Goal: Task Accomplishment & Management: Complete application form

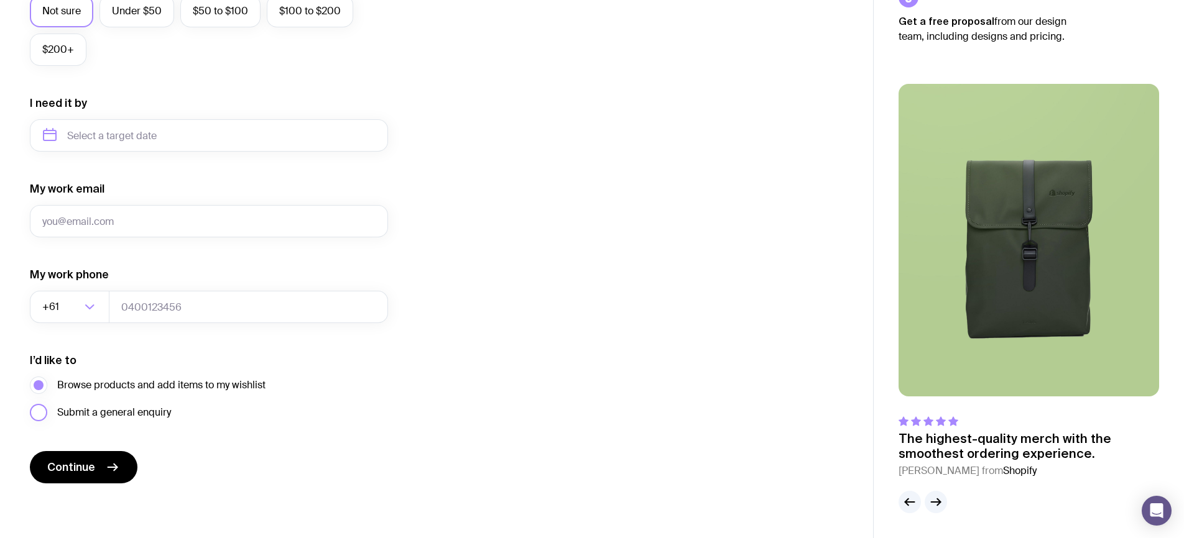
click at [134, 410] on span "Submit a general enquiry" at bounding box center [114, 412] width 114 height 15
click at [0, 0] on input "Submit a general enquiry" at bounding box center [0, 0] width 0 height 0
click at [136, 385] on span "Browse products and add items to my wishlist" at bounding box center [161, 385] width 208 height 15
click at [0, 0] on input "Browse products and add items to my wishlist" at bounding box center [0, 0] width 0 height 0
click at [136, 410] on span "Submit a general enquiry" at bounding box center [114, 412] width 114 height 15
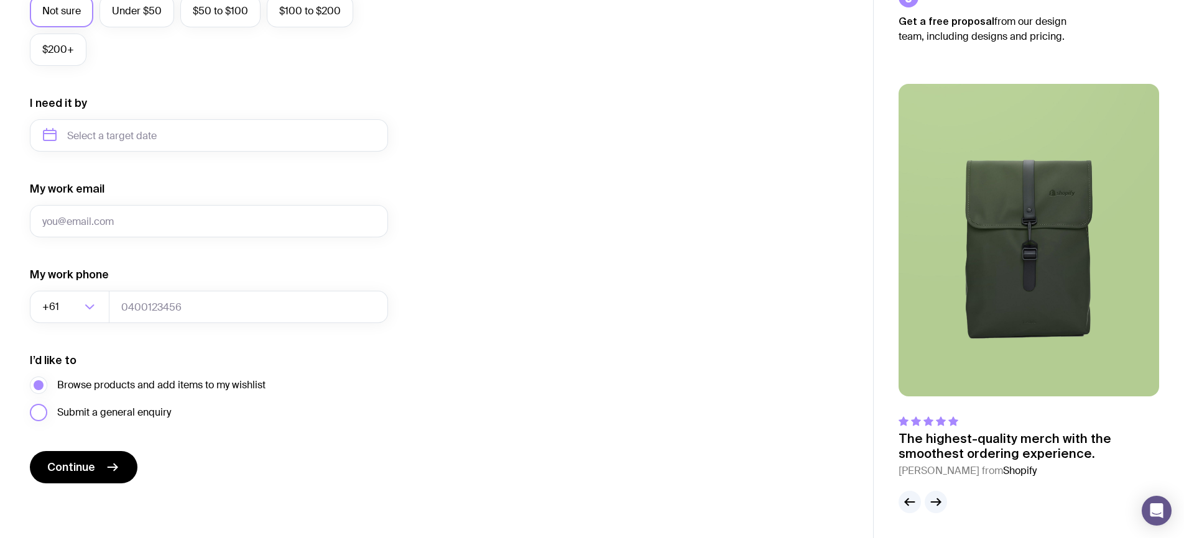
click at [0, 0] on input "Submit a general enquiry" at bounding box center [0, 0] width 0 height 0
click at [91, 406] on span "Submit a general enquiry" at bounding box center [114, 412] width 114 height 15
click at [0, 0] on input "Submit a general enquiry" at bounding box center [0, 0] width 0 height 0
click at [135, 385] on span "Browse products and add items to my wishlist" at bounding box center [161, 385] width 208 height 15
click at [0, 0] on input "Browse products and add items to my wishlist" at bounding box center [0, 0] width 0 height 0
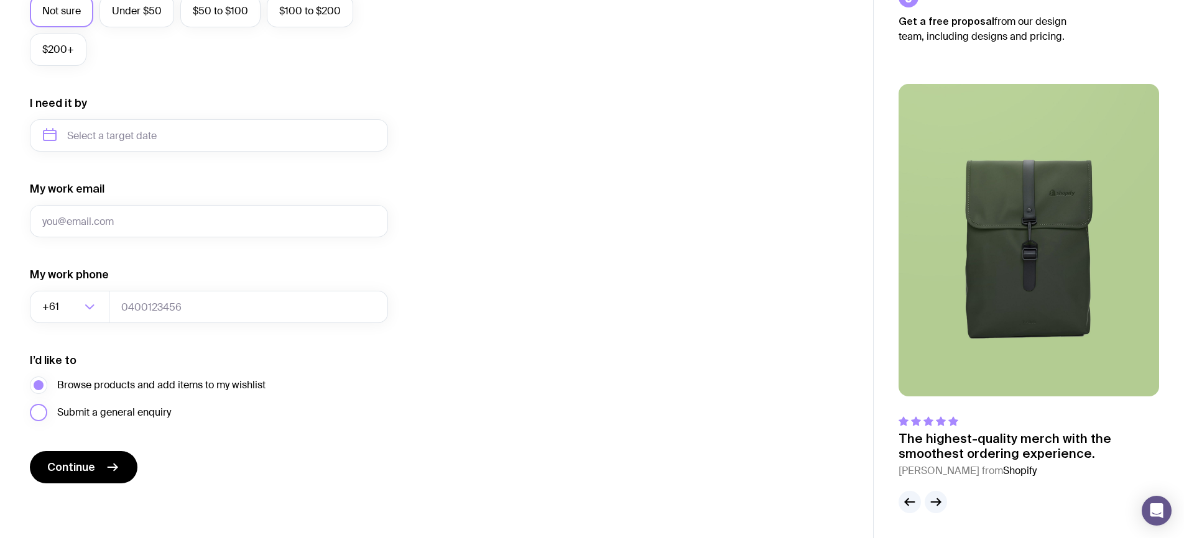
click at [142, 413] on span "Submit a general enquiry" at bounding box center [114, 412] width 114 height 15
click at [0, 0] on input "Submit a general enquiry" at bounding box center [0, 0] width 0 height 0
click at [198, 380] on span "Browse products and add items to my wishlist" at bounding box center [161, 385] width 208 height 15
click at [0, 0] on input "Browse products and add items to my wishlist" at bounding box center [0, 0] width 0 height 0
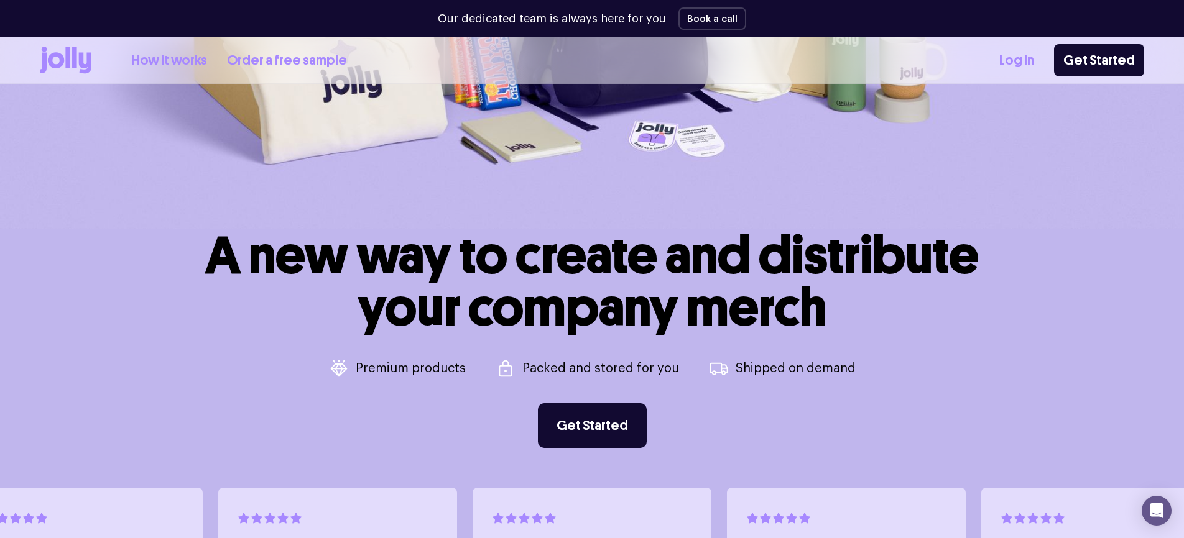
scroll to position [443, 0]
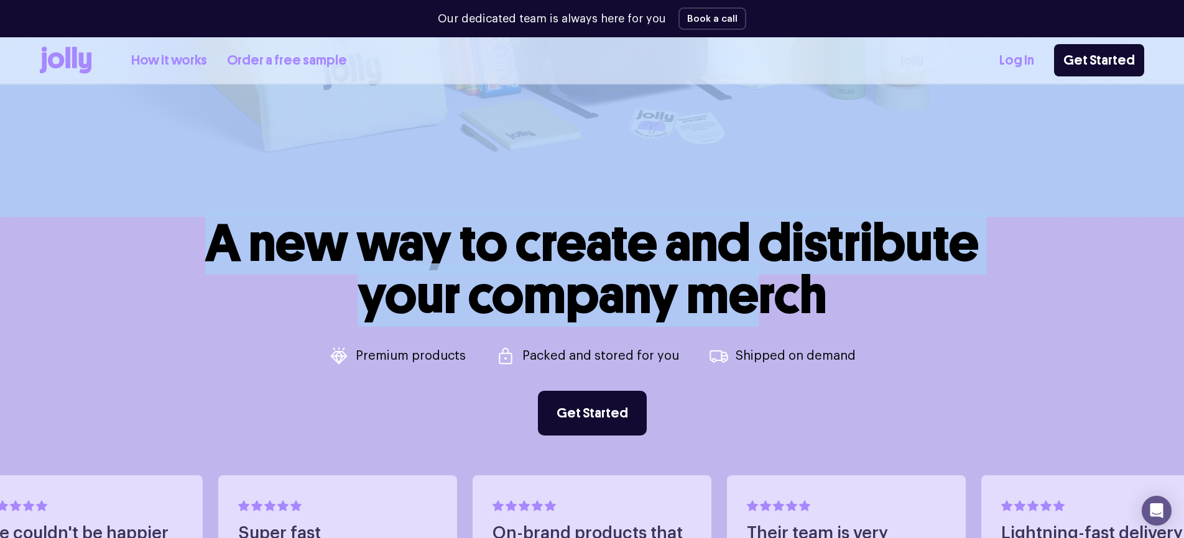
drag, startPoint x: 730, startPoint y: 269, endPoint x: 891, endPoint y: 179, distance: 184.6
click at [891, 179] on header "A new way to create and distribute your company merch Premium products Packed a…" at bounding box center [592, 244] width 1184 height 1298
click at [893, 242] on h1 "A new way to create and distribute your company merch" at bounding box center [591, 269] width 773 height 104
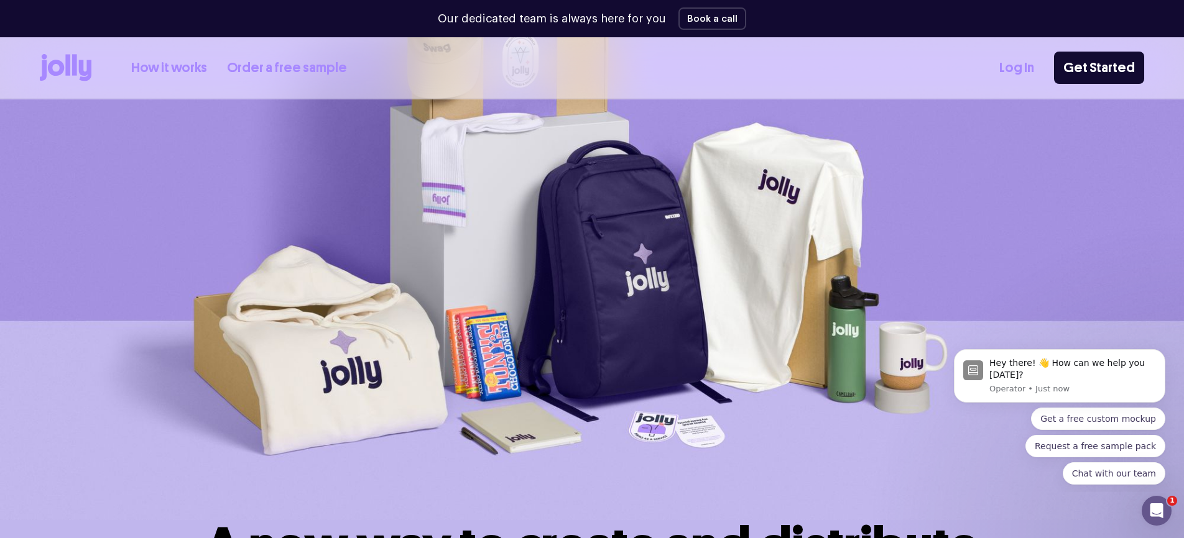
scroll to position [0, 0]
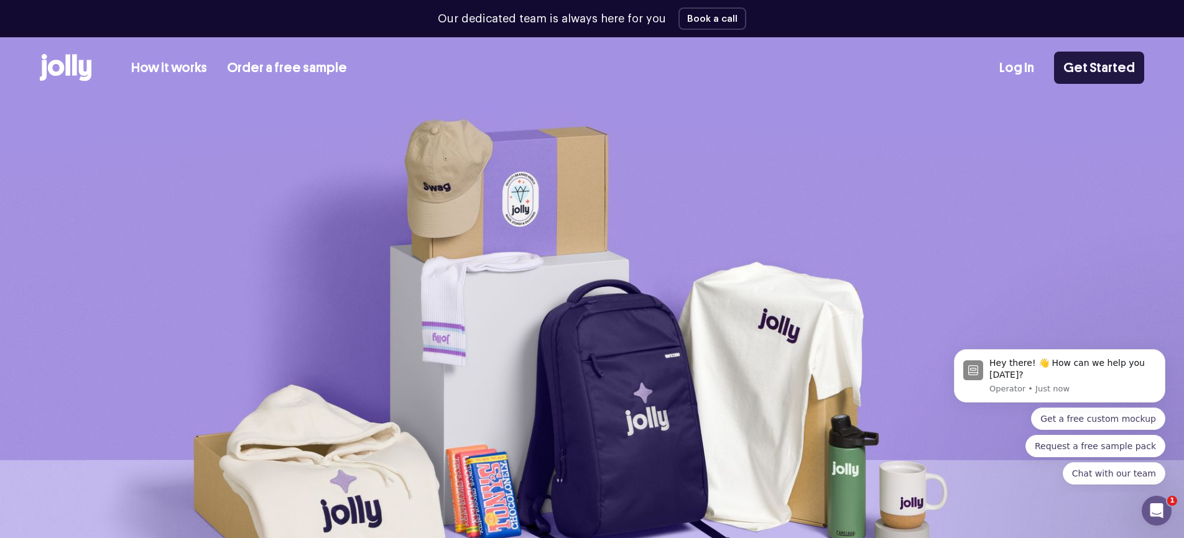
click at [1117, 79] on link "Get Started" at bounding box center [1099, 68] width 90 height 32
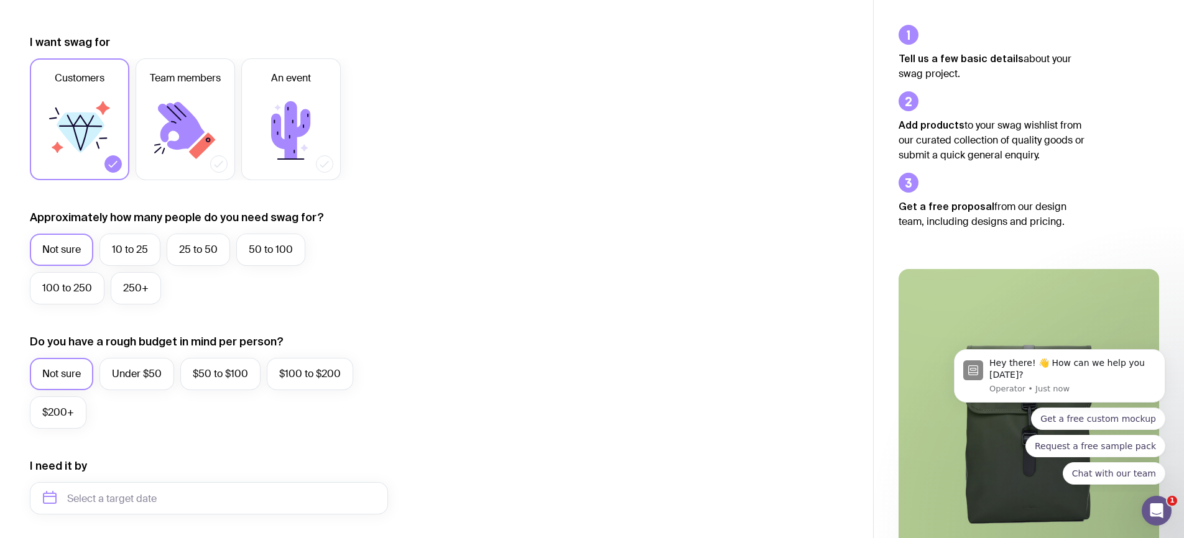
scroll to position [166, 0]
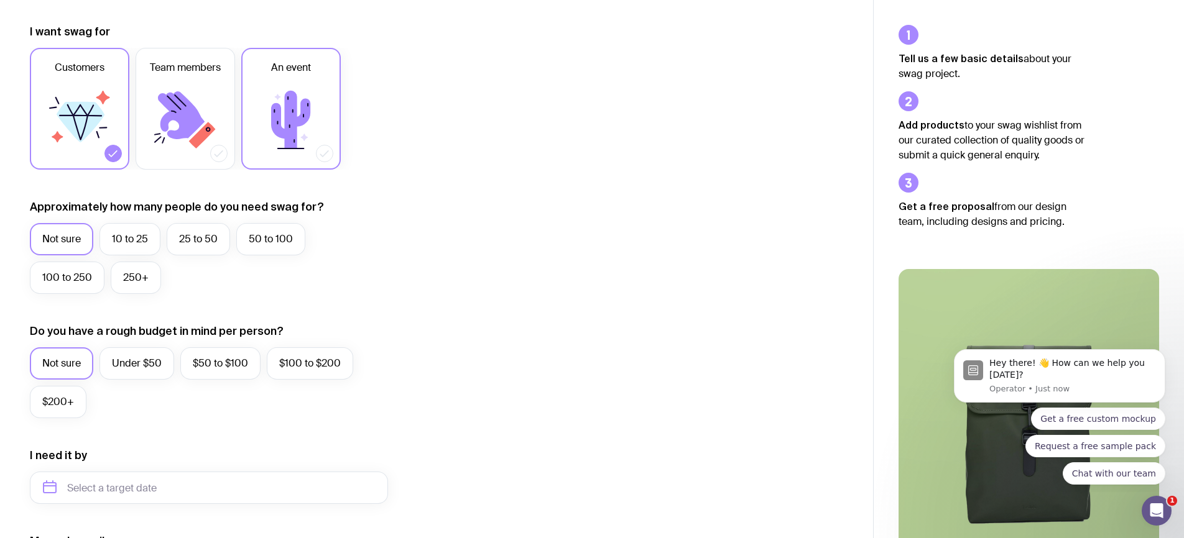
click at [270, 134] on icon at bounding box center [291, 120] width 75 height 75
click at [0, 0] on input "An event" at bounding box center [0, 0] width 0 height 0
click at [215, 353] on label "$50 to $100" at bounding box center [220, 364] width 80 height 32
click at [0, 0] on input "$50 to $100" at bounding box center [0, 0] width 0 height 0
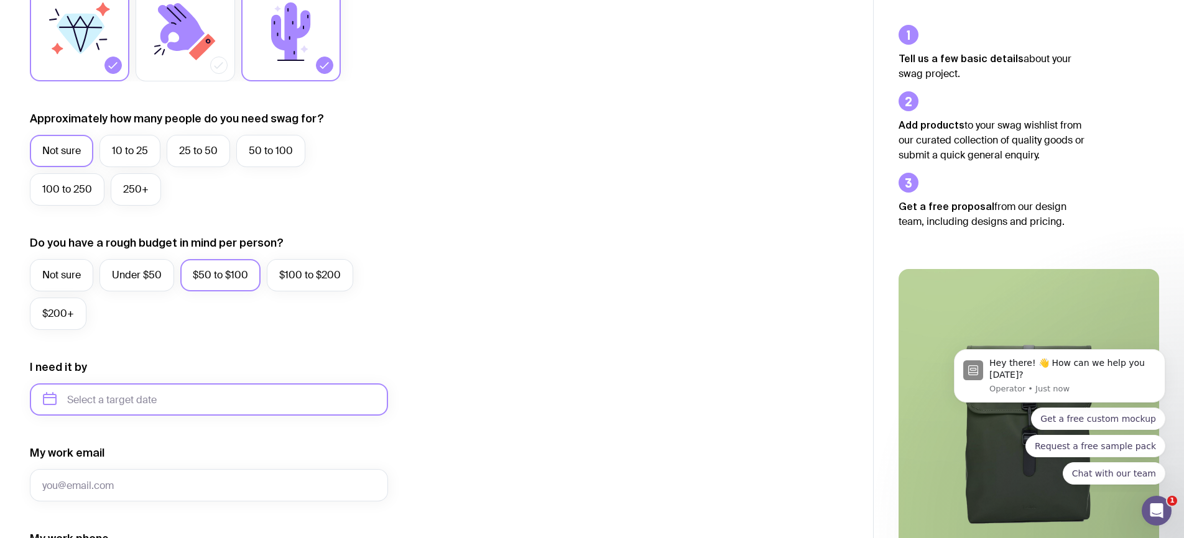
scroll to position [320, 0]
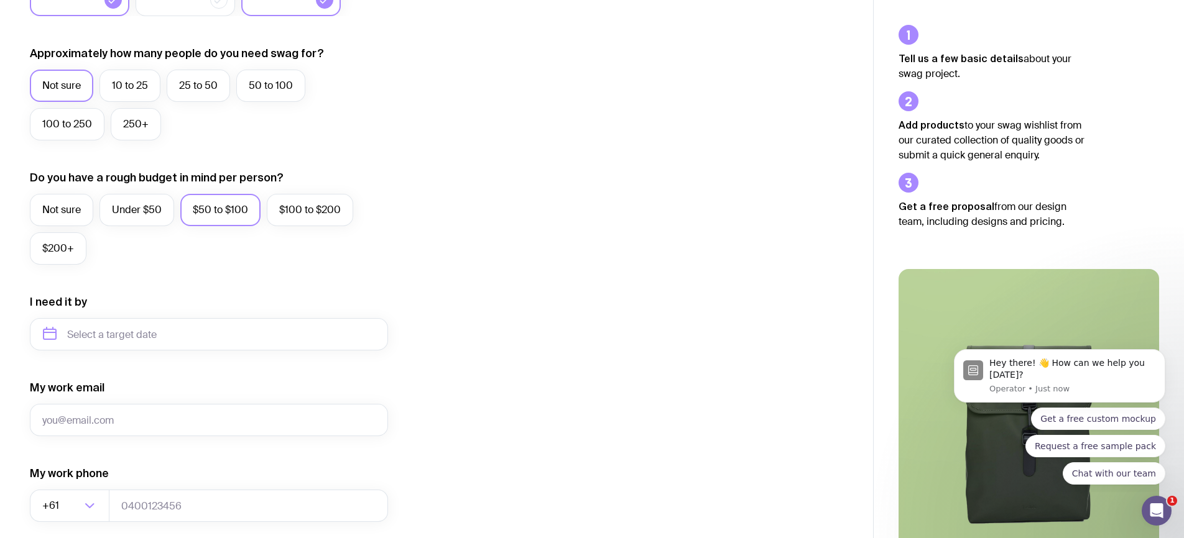
click at [173, 354] on form "I want swag for Customers Team members An event Approximately how many people d…" at bounding box center [209, 277] width 358 height 812
click at [174, 338] on input "text" at bounding box center [209, 334] width 358 height 32
click at [118, 487] on button "Nov" at bounding box center [108, 487] width 45 height 25
type input "November 2025"
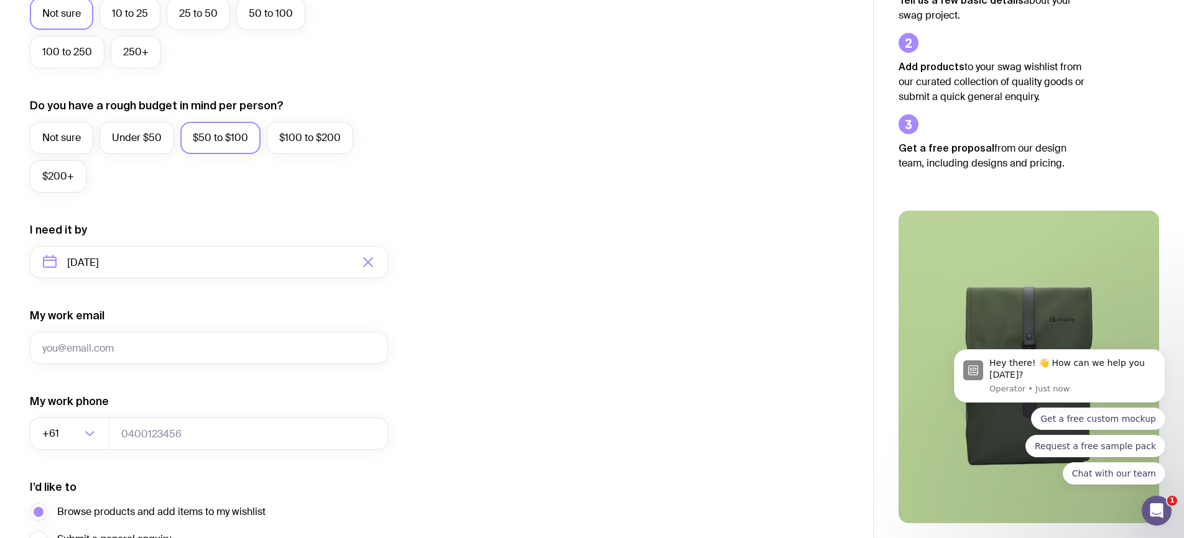
scroll to position [395, 0]
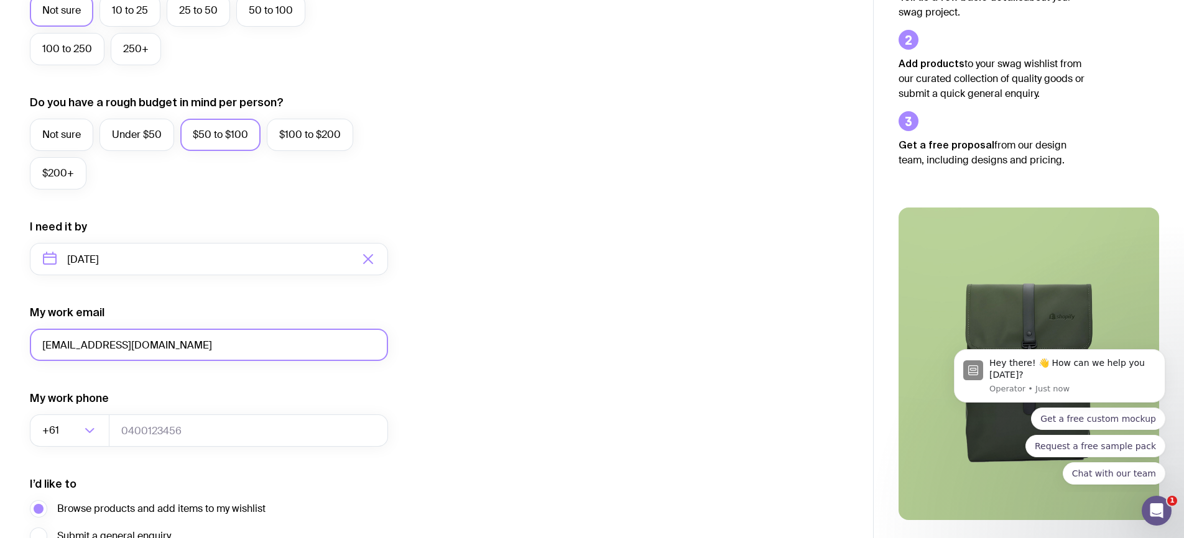
type input "dev+25090905@picketstudio.com"
click at [330, 387] on form "I want swag for Customers Team members An event Approximately how many people d…" at bounding box center [209, 201] width 358 height 812
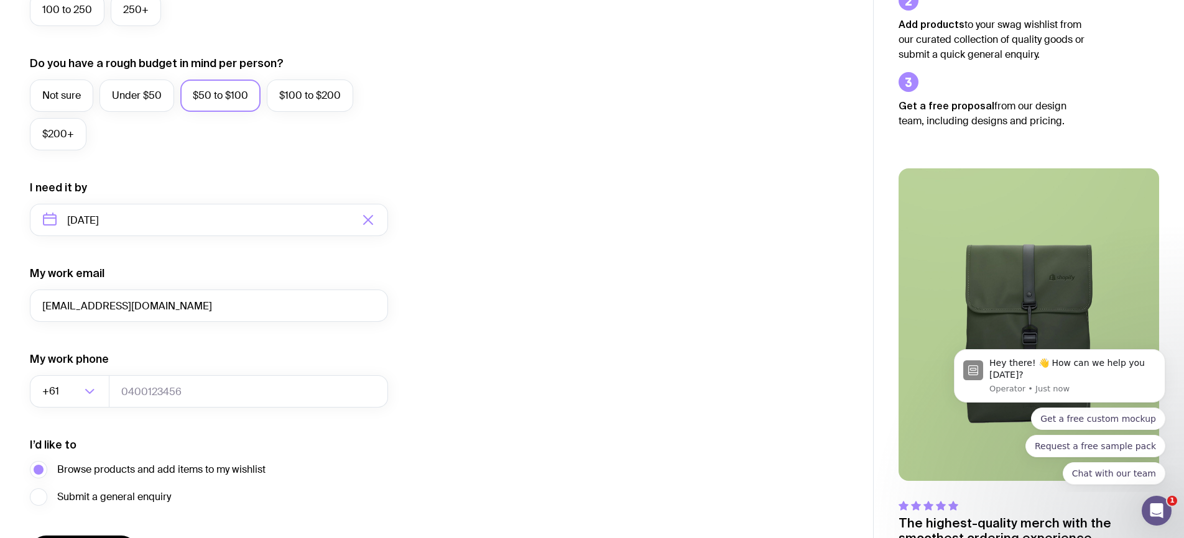
scroll to position [436, 0]
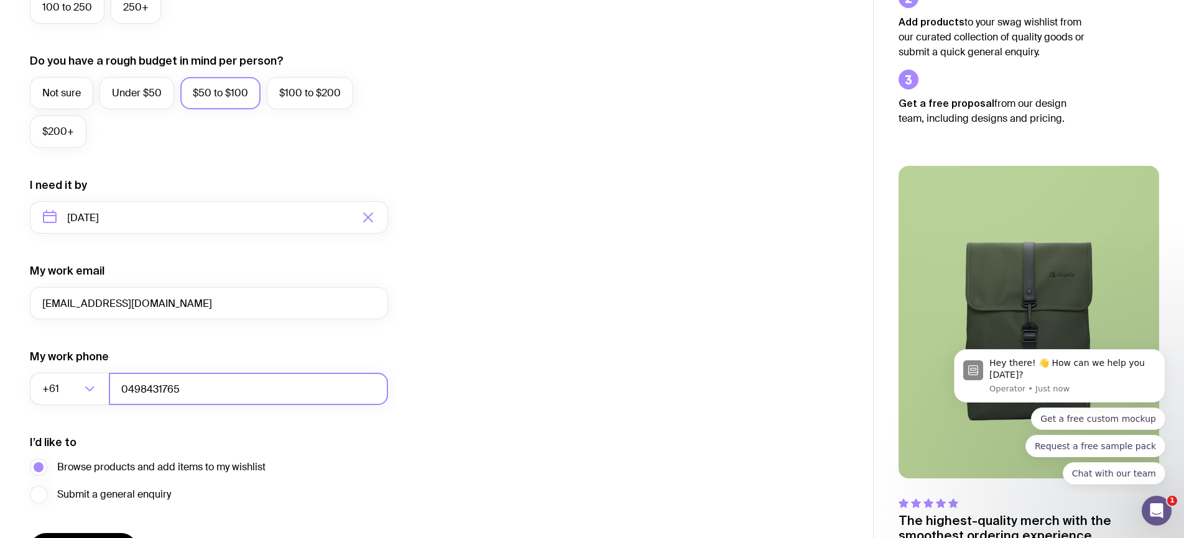
type input "0498431765"
click at [507, 366] on div "I want swag for Customers Team members An event Approximately how many people d…" at bounding box center [436, 160] width 813 height 812
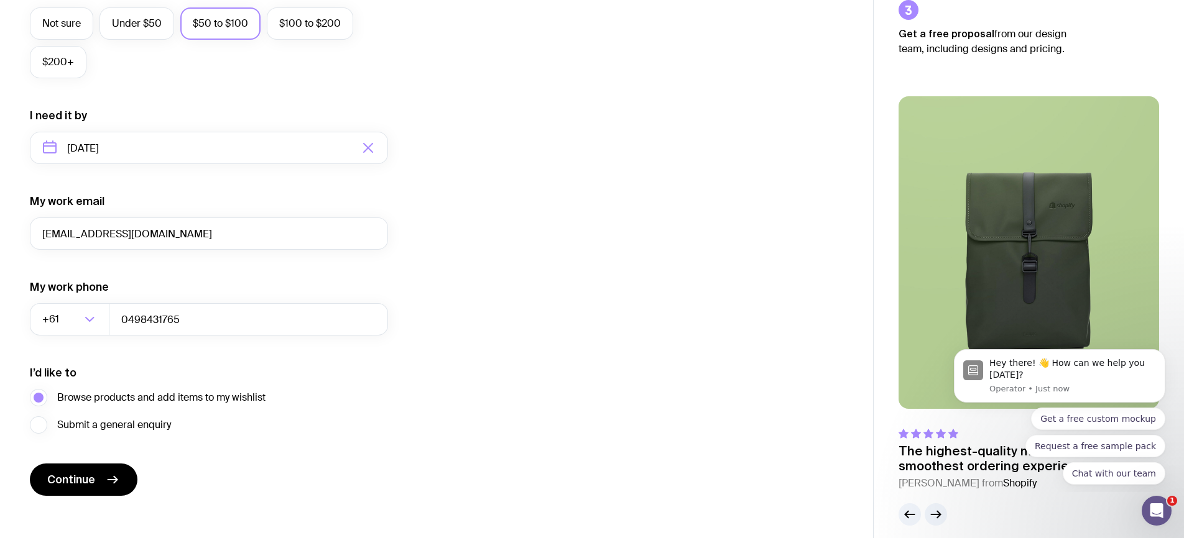
scroll to position [519, 0]
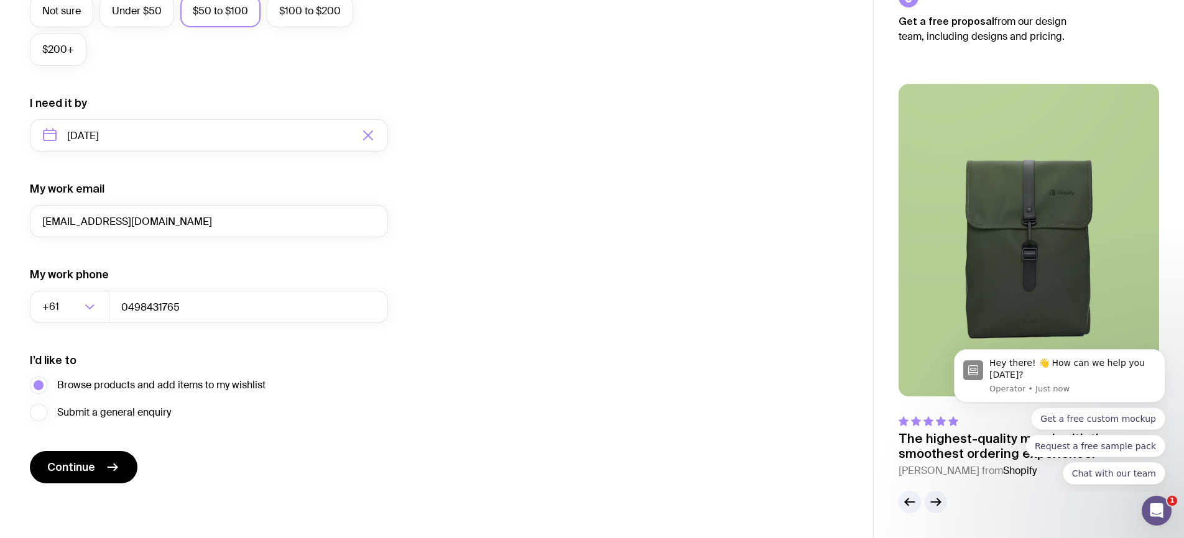
click at [109, 386] on span "Browse products and add items to my wishlist" at bounding box center [161, 385] width 208 height 15
click at [0, 0] on input "Browse products and add items to my wishlist" at bounding box center [0, 0] width 0 height 0
click at [112, 466] on icon "submit" at bounding box center [112, 467] width 15 height 15
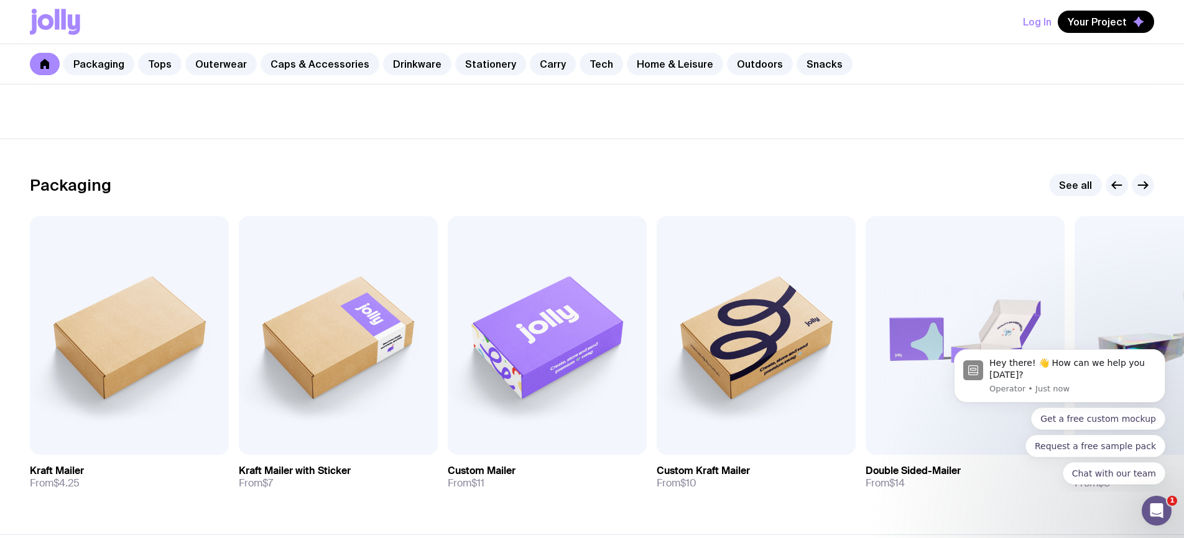
scroll to position [124, 0]
click at [777, 481] on link "Custom Kraft Mailer From $10" at bounding box center [756, 478] width 199 height 45
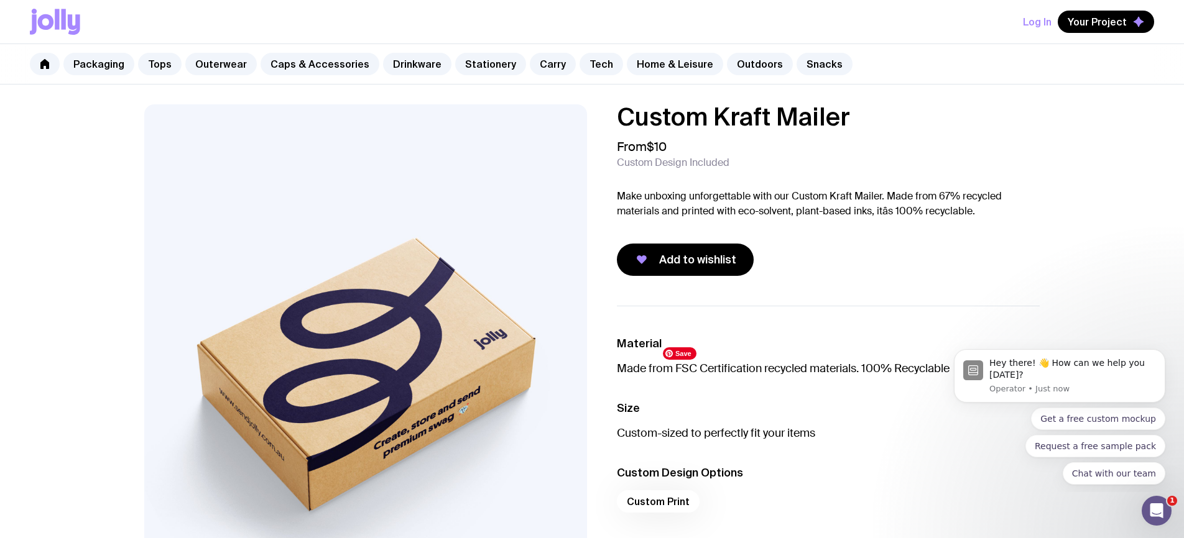
click at [706, 264] on span "Add to wishlist" at bounding box center [697, 259] width 77 height 15
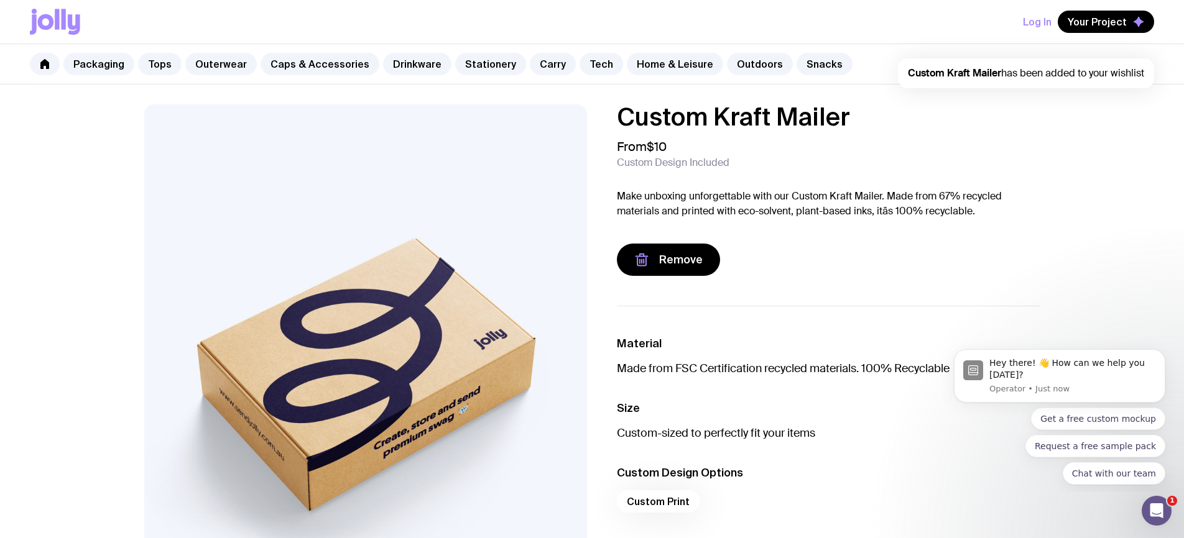
click at [1089, 26] on span "Your Project" at bounding box center [1097, 22] width 59 height 12
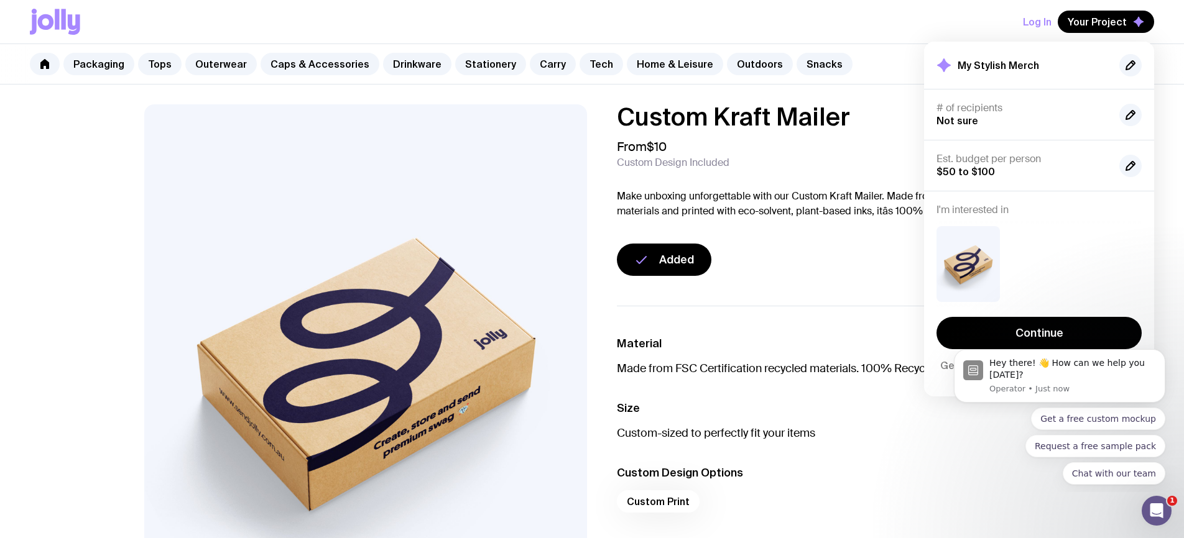
click at [1045, 331] on link "Continue" at bounding box center [1038, 333] width 205 height 32
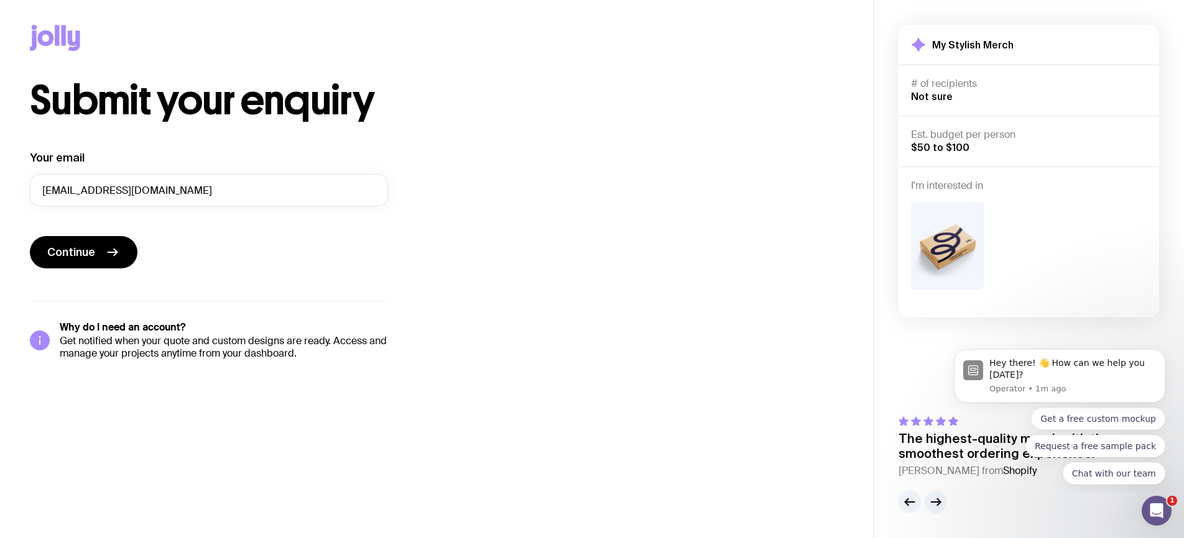
drag, startPoint x: 507, startPoint y: 366, endPoint x: 80, endPoint y: 115, distance: 495.8
click at [80, 115] on h1 "Submit your enquiry" at bounding box center [239, 101] width 418 height 40
click at [83, 109] on h1 "Submit your enquiry" at bounding box center [239, 101] width 418 height 40
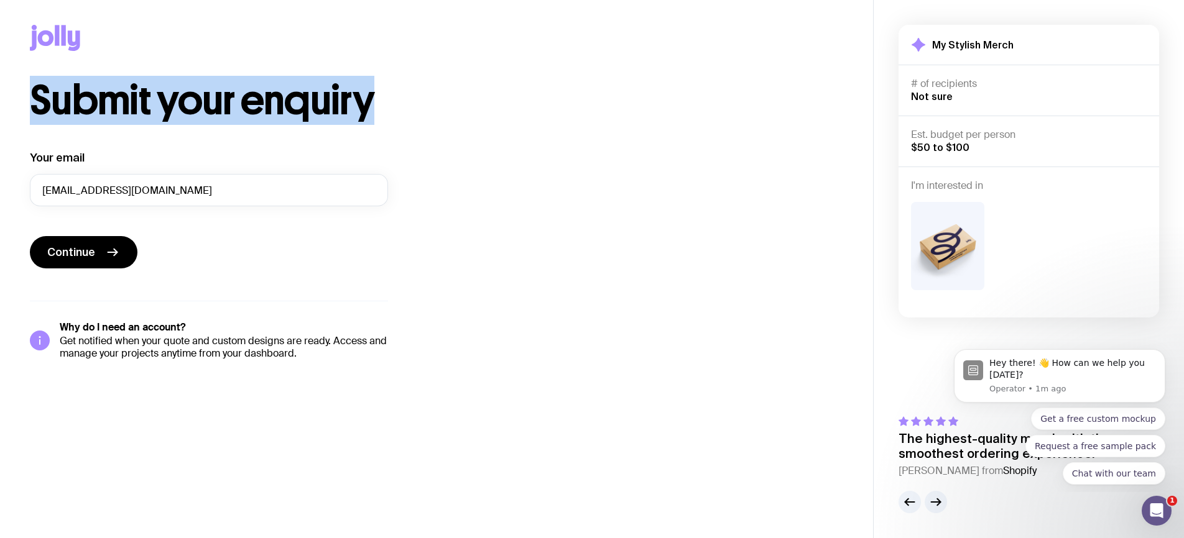
drag, startPoint x: 80, startPoint y: 115, endPoint x: 399, endPoint y: 90, distance: 320.0
click at [399, 90] on h1 "Submit your enquiry" at bounding box center [239, 101] width 418 height 40
click at [402, 84] on h1 "Submit your enquiry" at bounding box center [239, 101] width 418 height 40
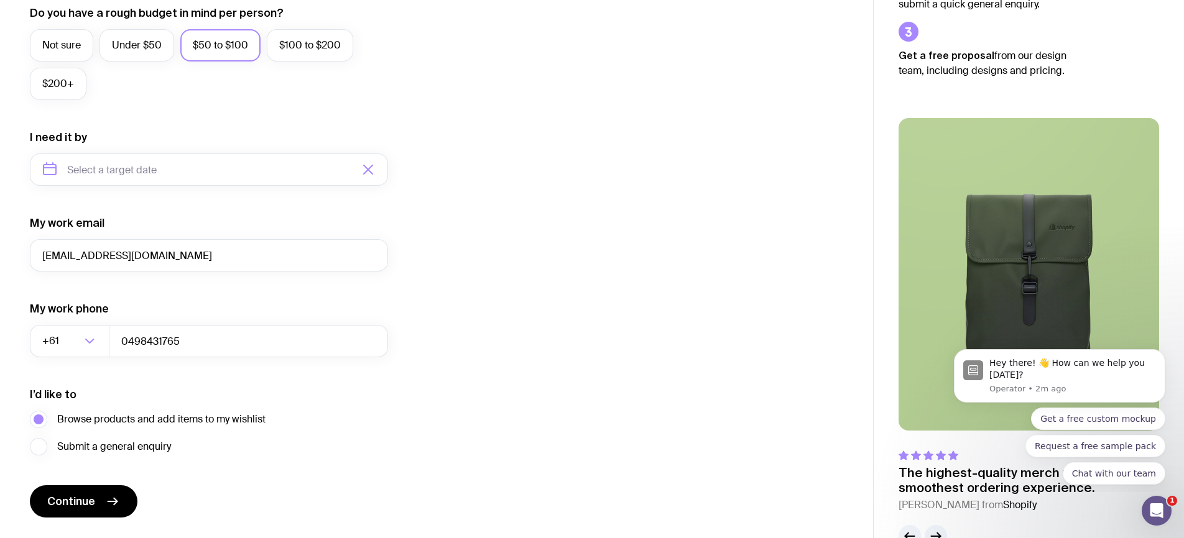
scroll to position [519, 0]
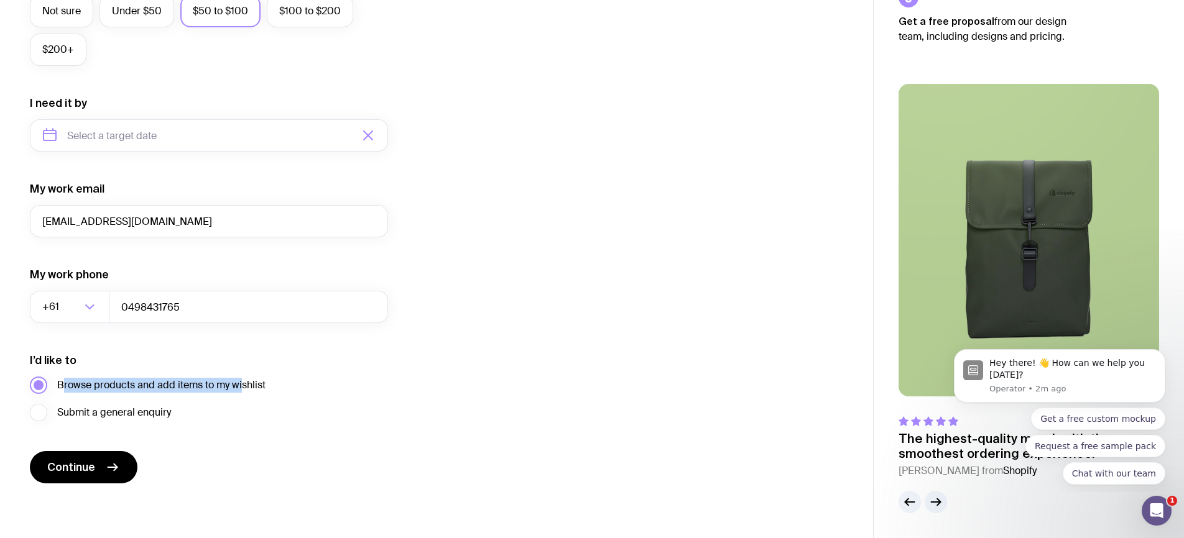
drag, startPoint x: 63, startPoint y: 386, endPoint x: 243, endPoint y: 387, distance: 180.3
click at [243, 387] on span "Browse products and add items to my wishlist" at bounding box center [161, 385] width 208 height 15
click at [0, 0] on input "Browse products and add items to my wishlist" at bounding box center [0, 0] width 0 height 0
click at [243, 387] on span "Browse products and add items to my wishlist" at bounding box center [161, 385] width 208 height 15
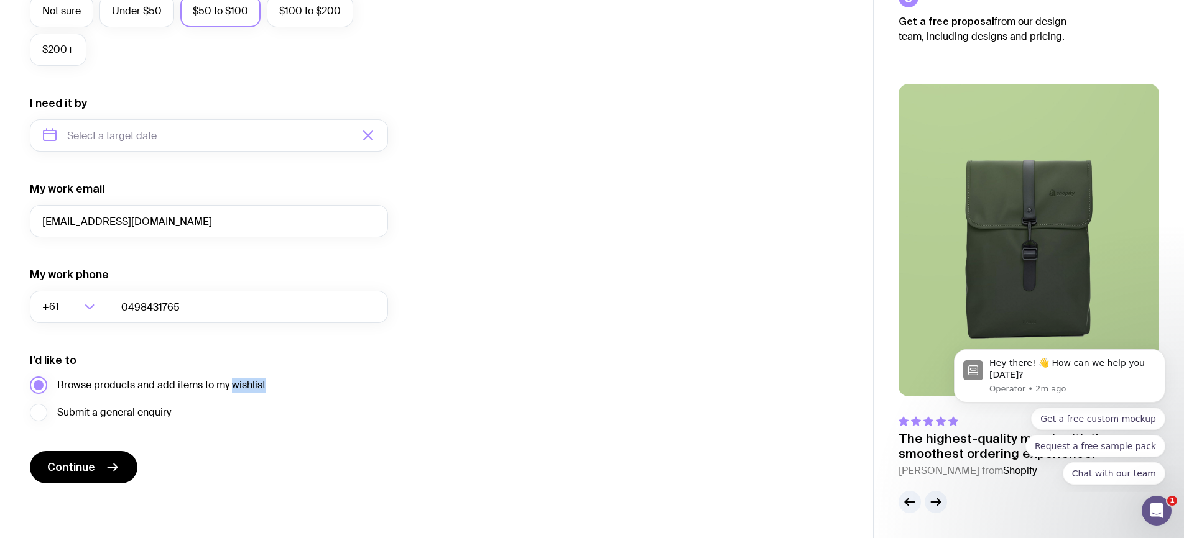
click at [0, 0] on input "Browse products and add items to my wishlist" at bounding box center [0, 0] width 0 height 0
click at [243, 387] on span "Browse products and add items to my wishlist" at bounding box center [161, 385] width 208 height 15
click at [0, 0] on input "Browse products and add items to my wishlist" at bounding box center [0, 0] width 0 height 0
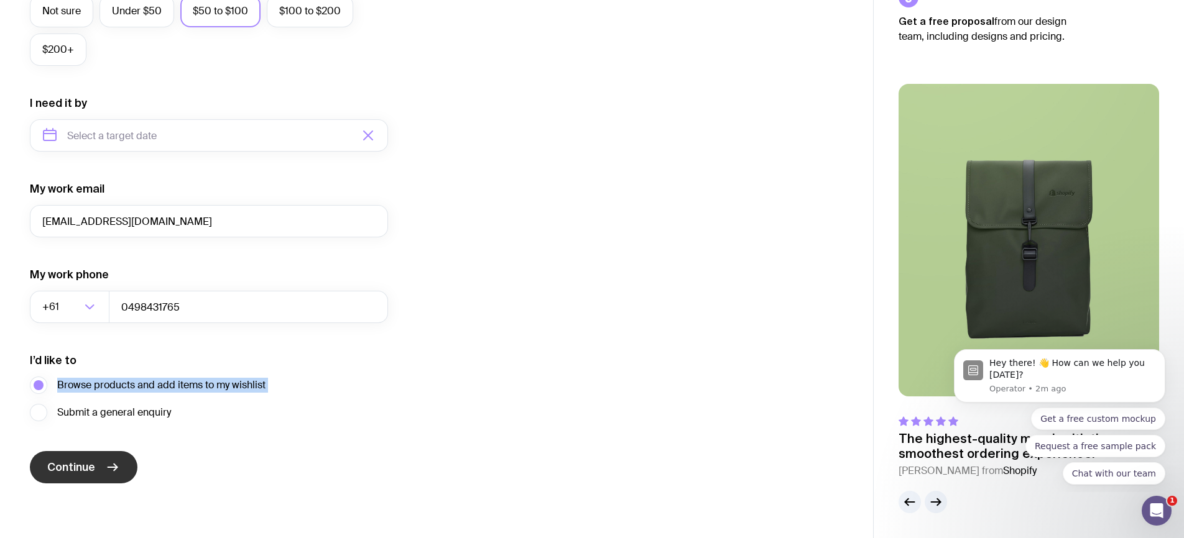
click at [126, 459] on button "Continue" at bounding box center [84, 467] width 108 height 32
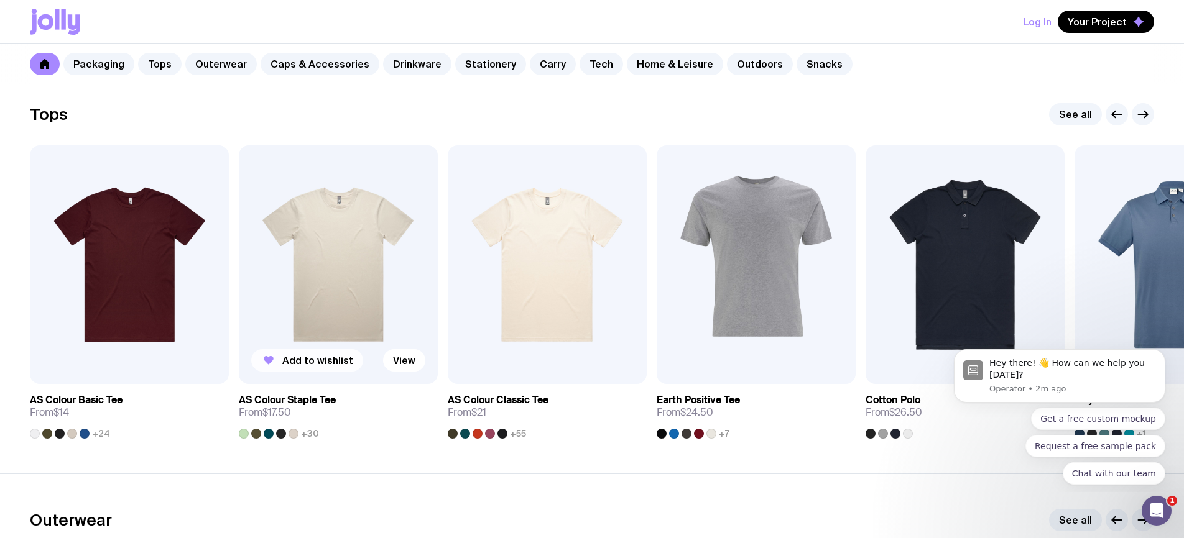
scroll to position [590, 0]
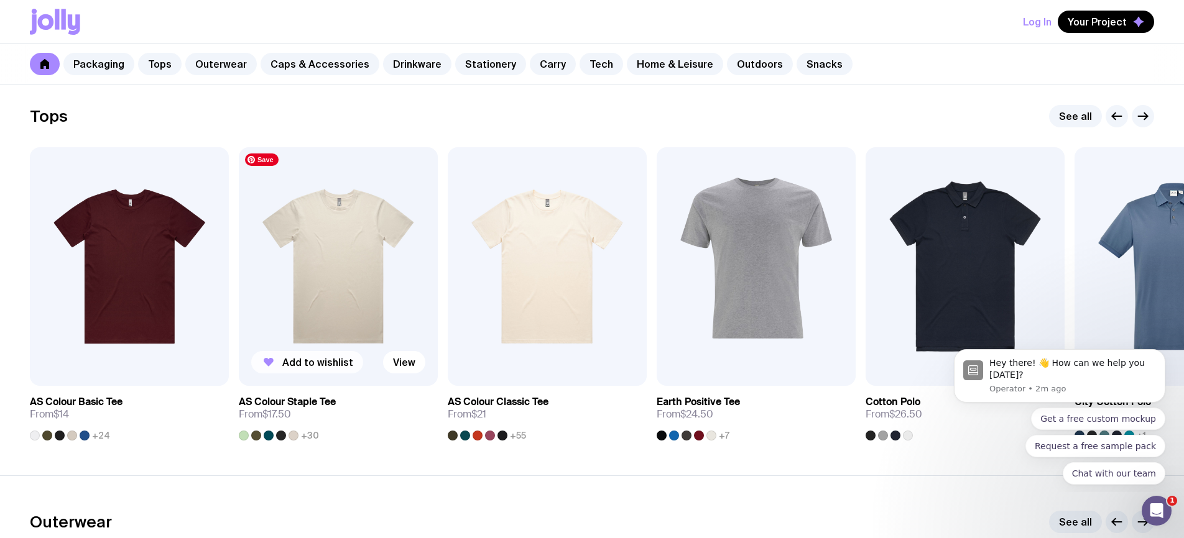
click at [308, 367] on span "Add to wishlist" at bounding box center [317, 362] width 71 height 12
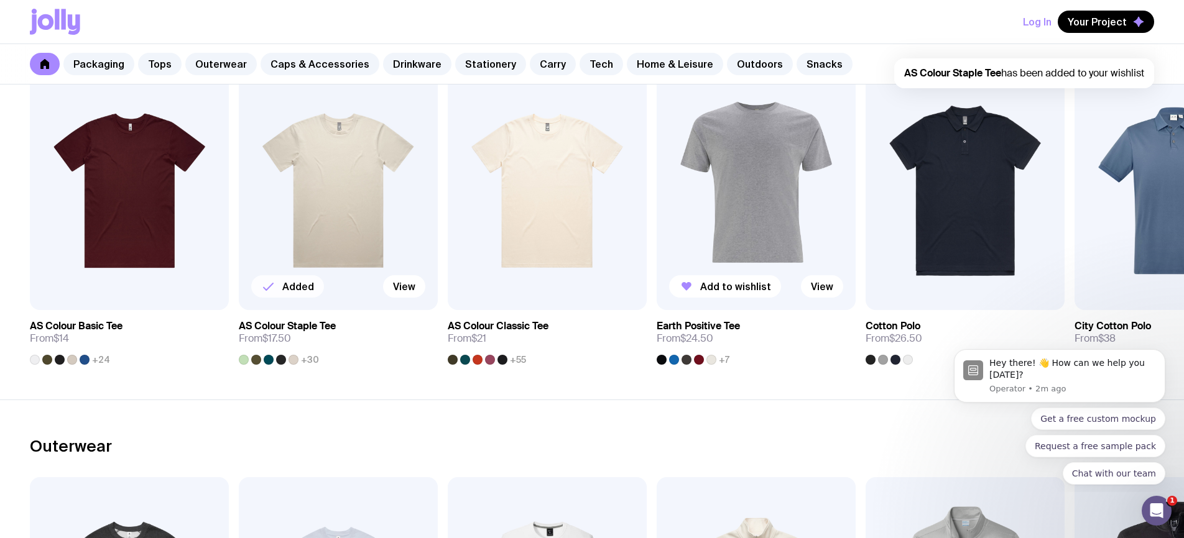
scroll to position [665, 0]
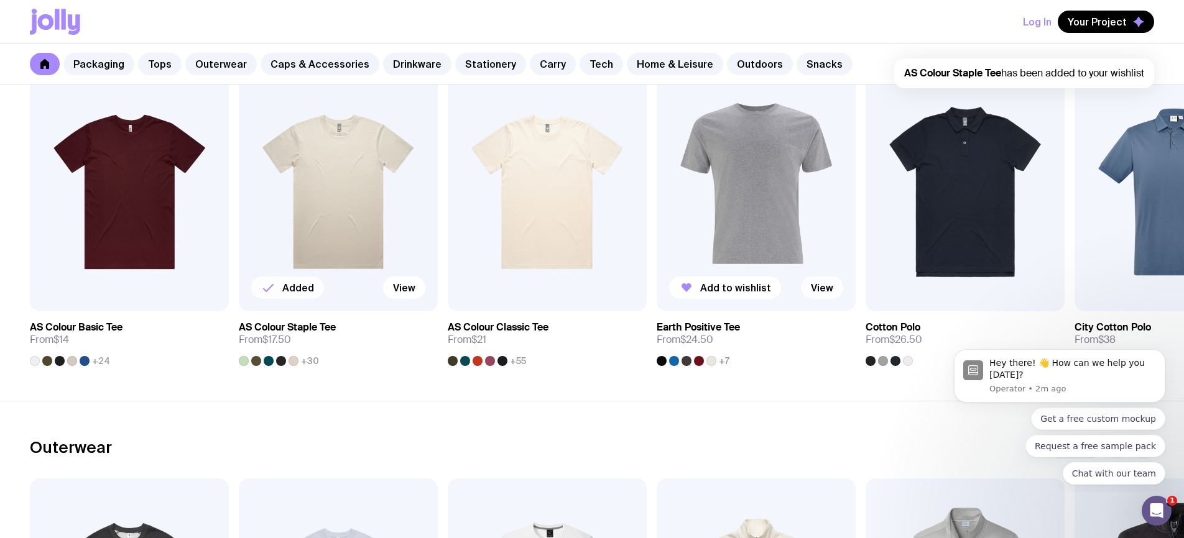
click at [826, 293] on link "View" at bounding box center [822, 288] width 42 height 22
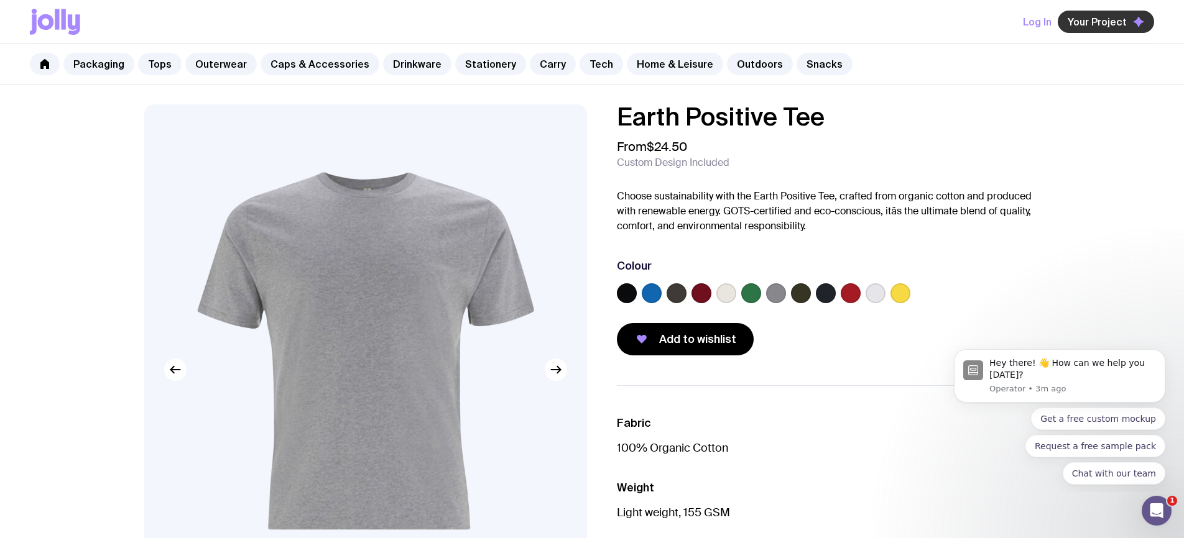
click at [1108, 24] on span "Your Project" at bounding box center [1097, 22] width 59 height 12
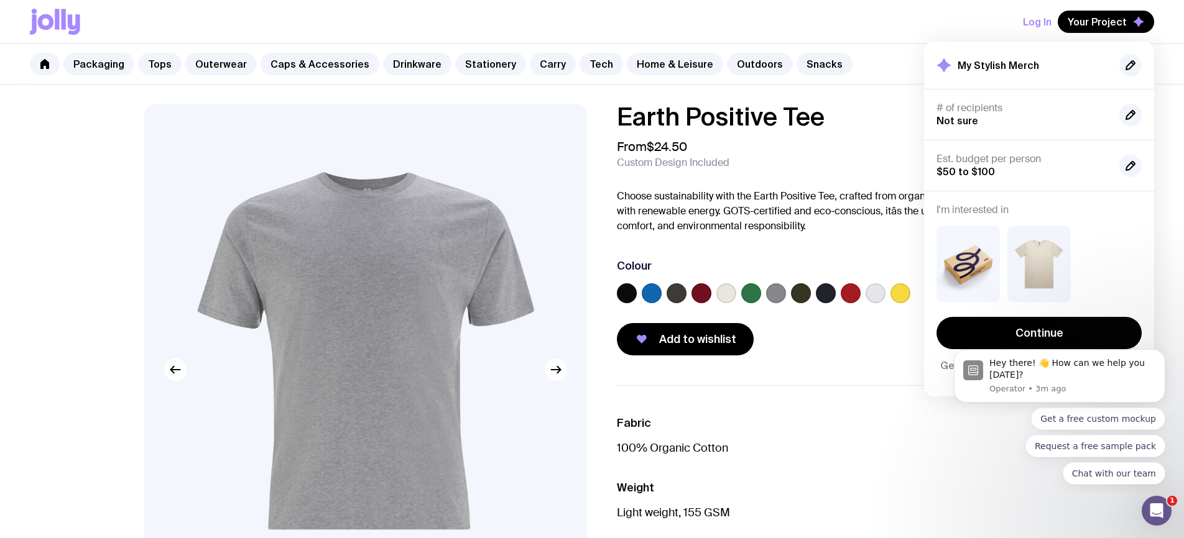
click at [869, 340] on div "Add to wishlist" at bounding box center [828, 339] width 423 height 32
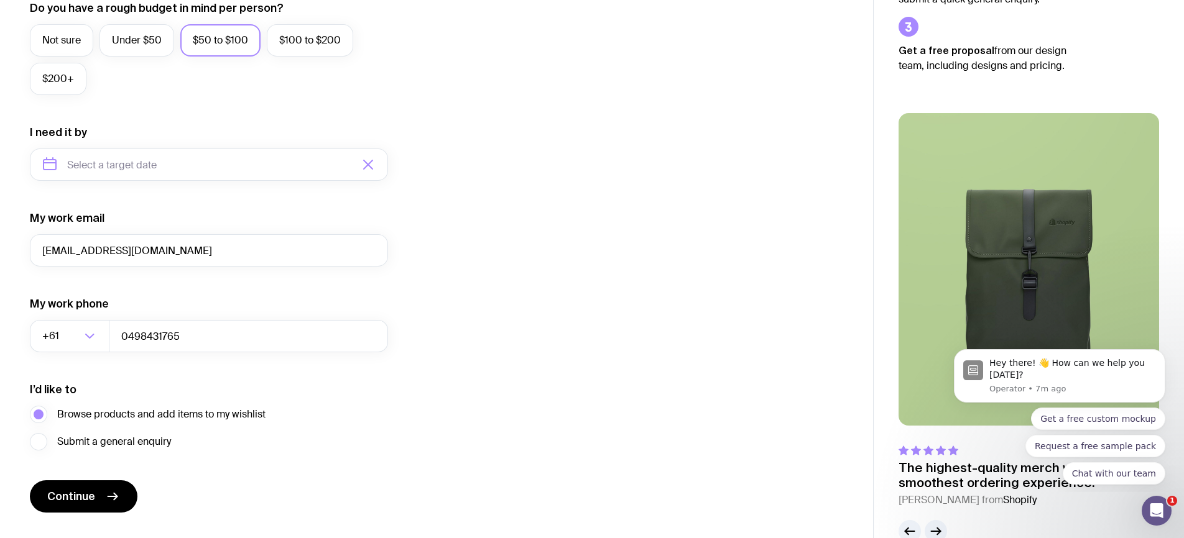
scroll to position [493, 0]
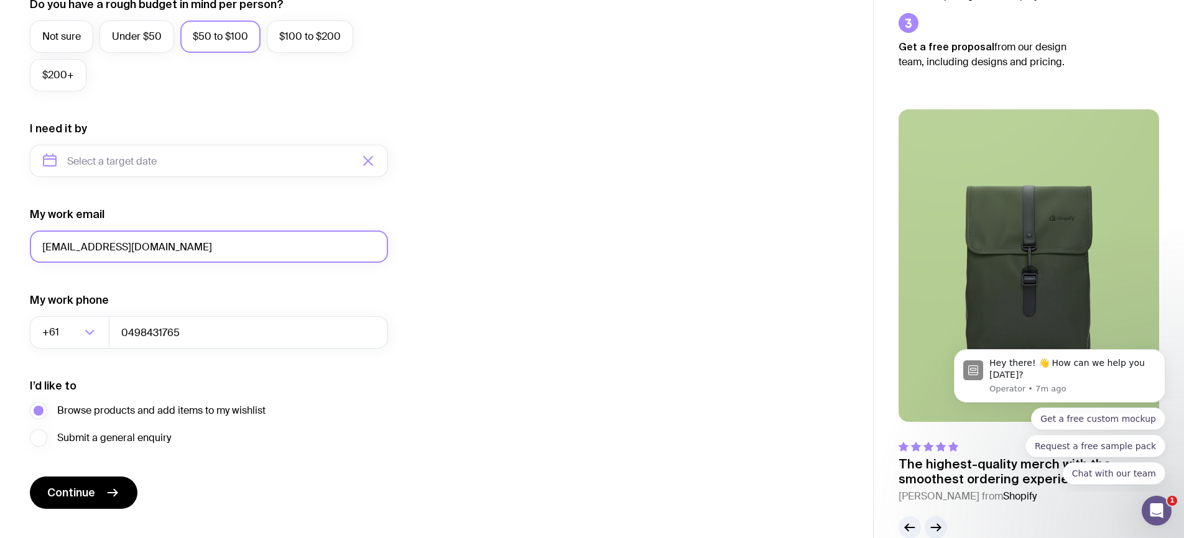
drag, startPoint x: 44, startPoint y: 249, endPoint x: 205, endPoint y: 248, distance: 161.0
click at [205, 248] on input "dev+25090905@picketstudio.com" at bounding box center [209, 247] width 358 height 32
click at [513, 397] on div "I want swag for Customers Team members An event Approximately how many people d…" at bounding box center [436, 103] width 813 height 812
click at [78, 494] on span "Continue" at bounding box center [71, 493] width 48 height 15
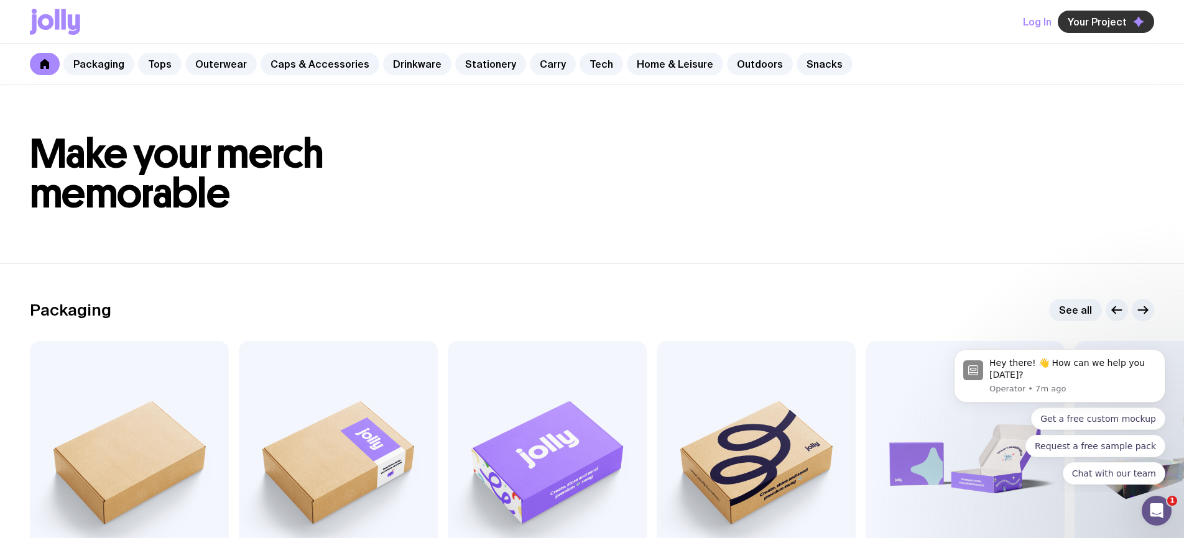
click at [1084, 32] on div "Your Project" at bounding box center [1106, 22] width 96 height 22
click at [1084, 26] on span "Your Project" at bounding box center [1097, 22] width 59 height 12
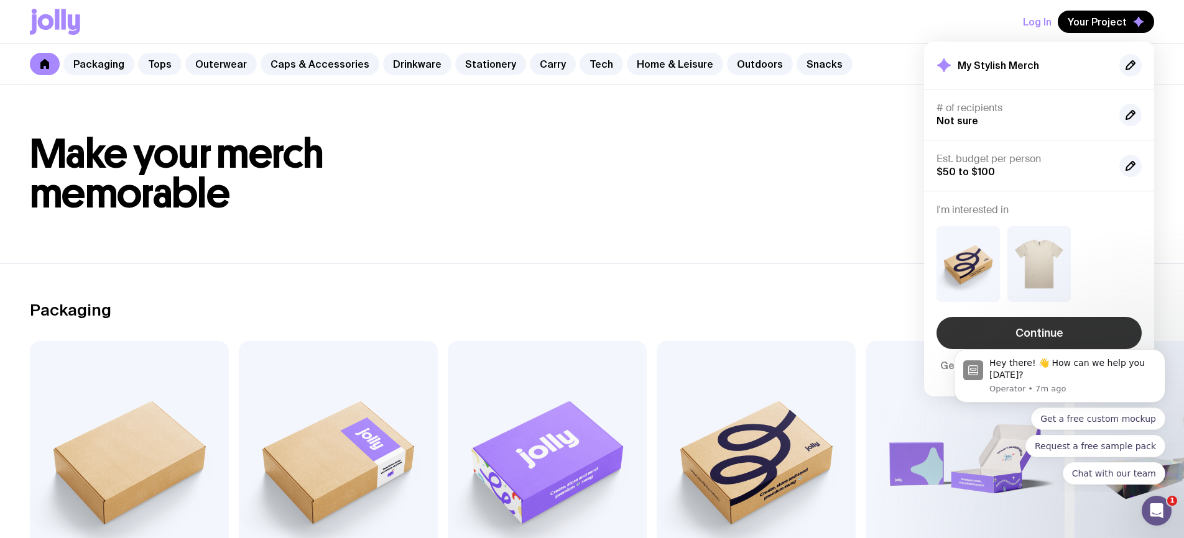
click at [1051, 328] on link "Continue" at bounding box center [1038, 333] width 205 height 32
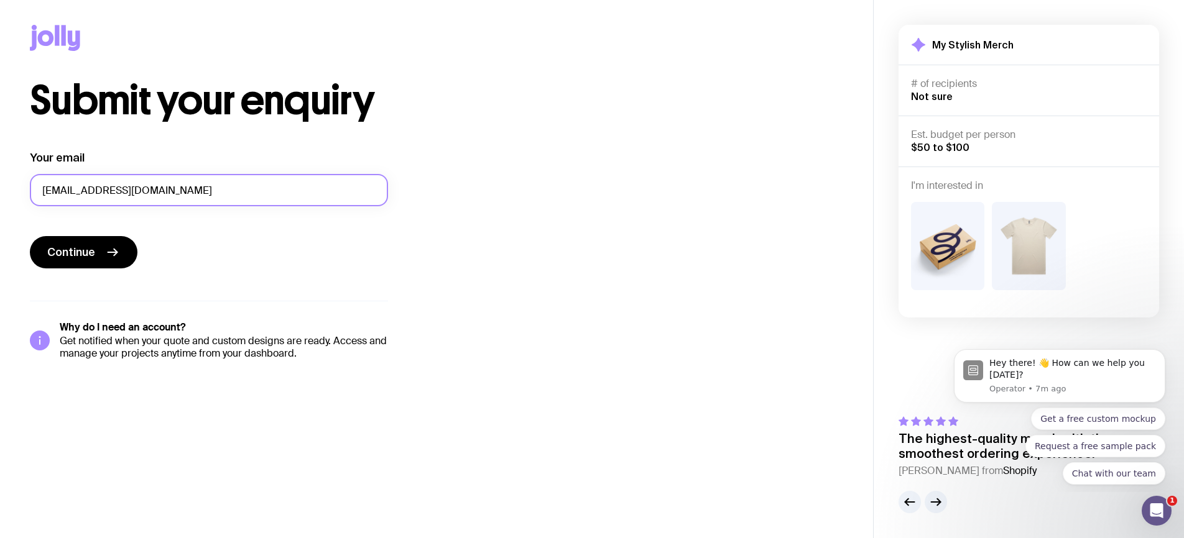
click at [112, 192] on input "dev+25090905@picketstudio.com" at bounding box center [209, 190] width 358 height 32
click at [337, 236] on div "Continue" at bounding box center [209, 253] width 358 height 35
click at [328, 233] on form "Your email dev+25090906@picketstudio.com Continue" at bounding box center [209, 210] width 358 height 121
drag, startPoint x: 114, startPoint y: 188, endPoint x: 122, endPoint y: 195, distance: 11.0
click at [117, 188] on input "dev+25090906@picketstudio.com" at bounding box center [209, 190] width 358 height 32
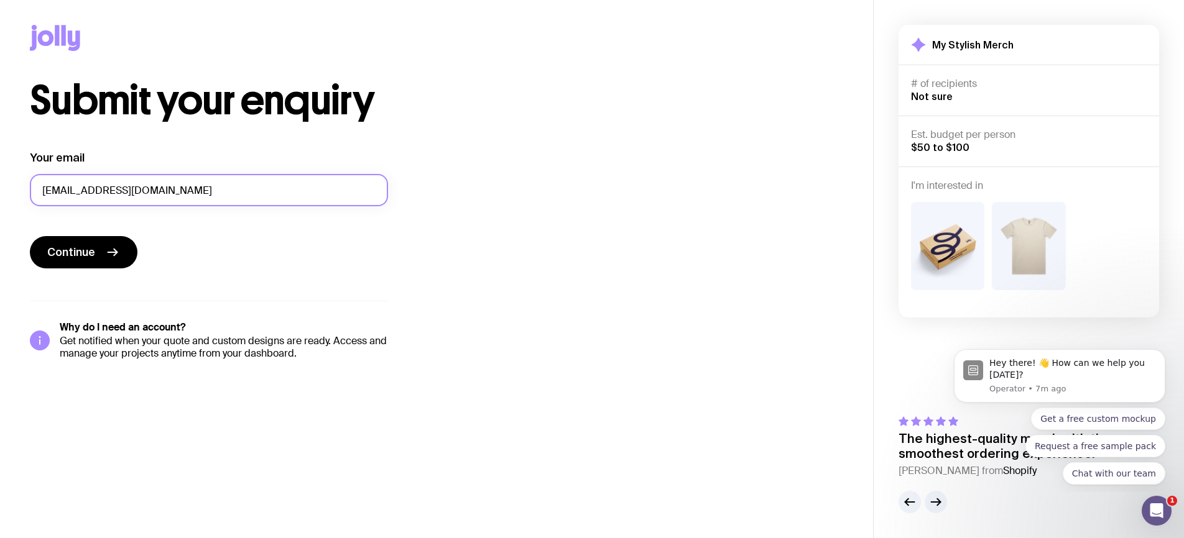
type input "dev+25090905@picketstudio.com"
click at [154, 152] on div "Your email dev+25090905@picketstudio.com" at bounding box center [209, 178] width 358 height 56
